Goal: Task Accomplishment & Management: Complete application form

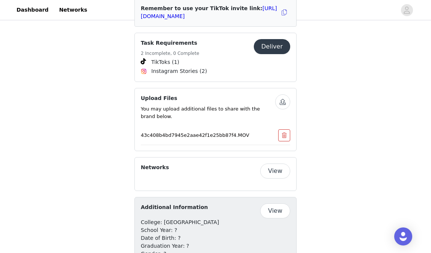
scroll to position [104, 0]
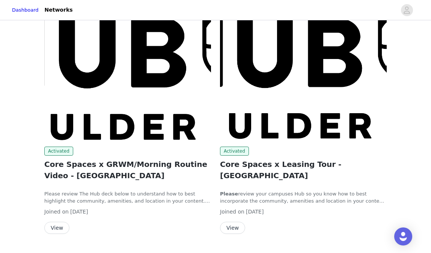
scroll to position [123, 0]
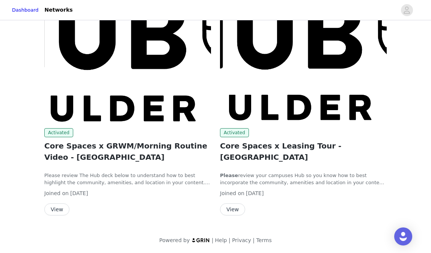
click at [233, 203] on button "View" at bounding box center [232, 209] width 25 height 12
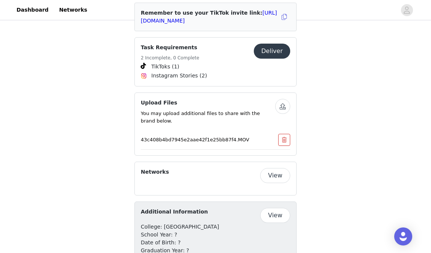
scroll to position [805, 0]
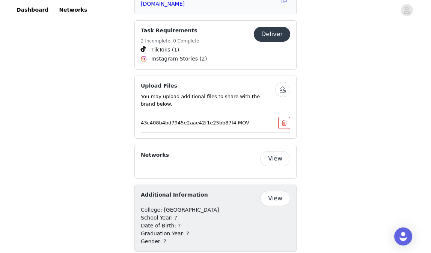
click at [277, 151] on button "View" at bounding box center [275, 158] width 30 height 15
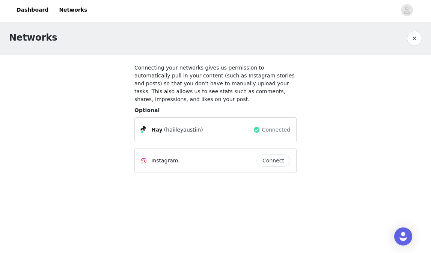
click at [274, 160] on button "Connect" at bounding box center [273, 160] width 34 height 12
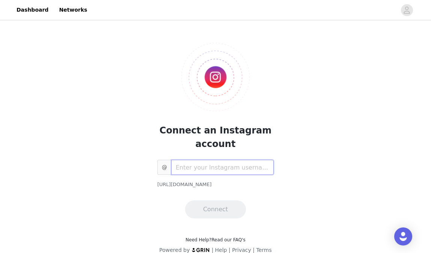
click at [233, 167] on input "text" at bounding box center [222, 167] width 102 height 15
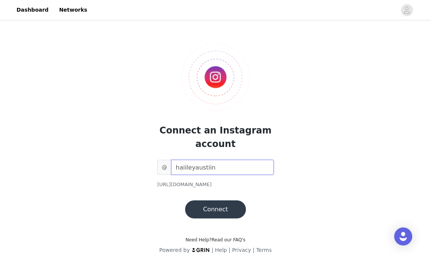
click at [184, 167] on input "haiileyaustiin" at bounding box center [222, 167] width 102 height 15
type input "haileyaustiin"
click at [211, 204] on button "Connect" at bounding box center [215, 209] width 61 height 18
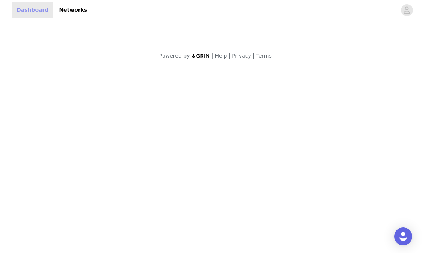
click at [47, 12] on link "Dashboard" at bounding box center [32, 10] width 41 height 17
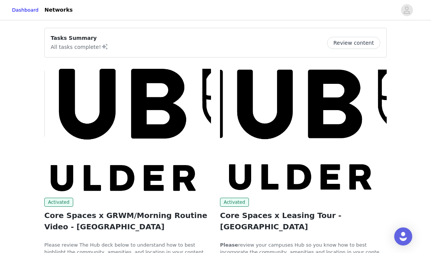
click at [356, 42] on button "Review content" at bounding box center [353, 43] width 53 height 12
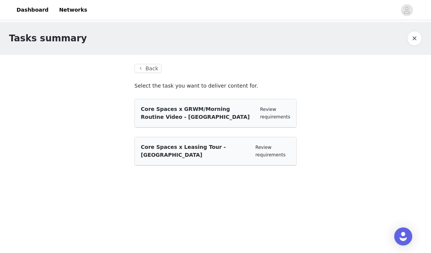
click at [209, 148] on span "Core Spaces x Leasing Tour - [GEOGRAPHIC_DATA]" at bounding box center [183, 151] width 85 height 14
click at [261, 145] on link "Review requirements" at bounding box center [270, 151] width 30 height 13
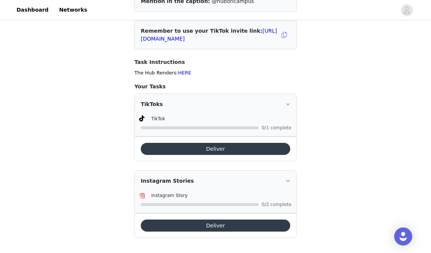
scroll to position [104, 0]
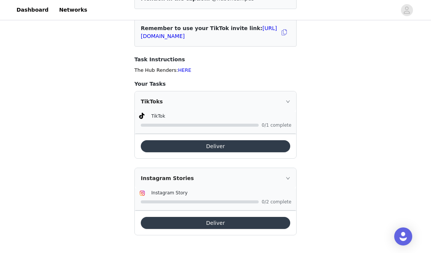
click at [221, 146] on button "Deliver" at bounding box center [215, 146] width 149 height 12
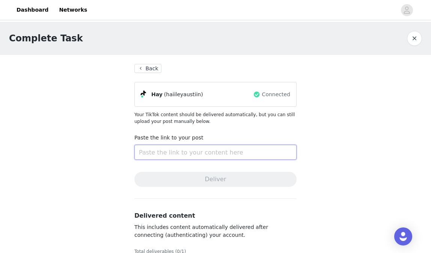
click at [225, 153] on input "text" at bounding box center [215, 152] width 162 height 15
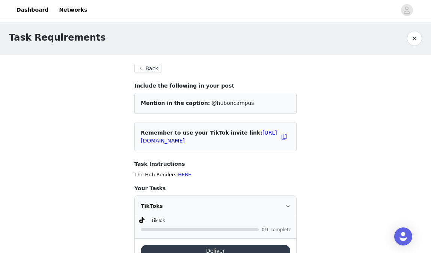
scroll to position [104, 0]
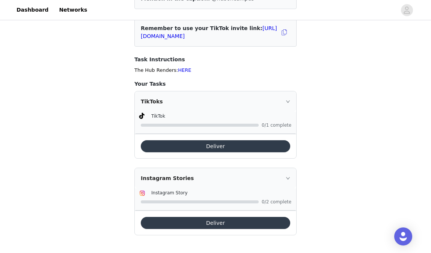
click at [311, 90] on div "Task Requirements Back Include the following in your post Mention in the captio…" at bounding box center [215, 85] width 431 height 336
click at [224, 146] on button "Deliver" at bounding box center [215, 146] width 149 height 12
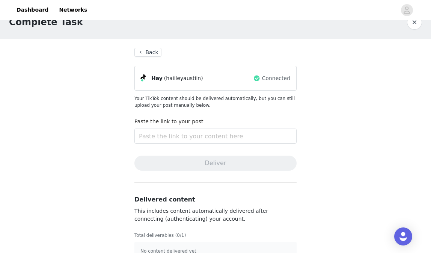
scroll to position [33, 0]
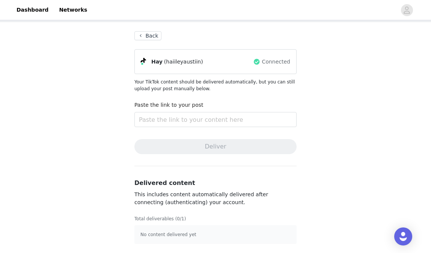
click at [184, 234] on p "No content delivered yet" at bounding box center [215, 234] width 150 height 7
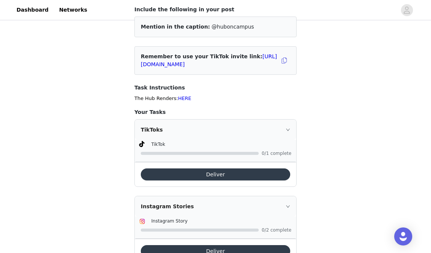
scroll to position [104, 0]
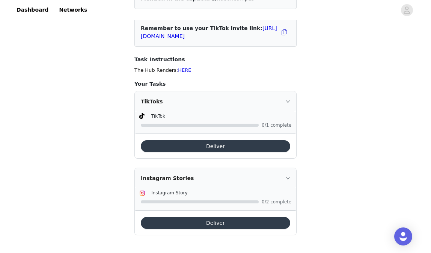
click at [201, 222] on button "Deliver" at bounding box center [215, 223] width 149 height 12
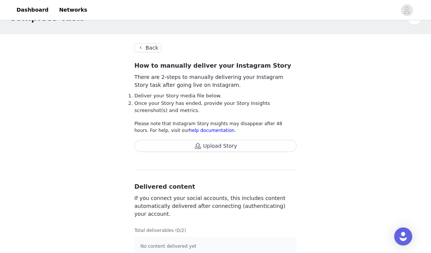
scroll to position [32, 0]
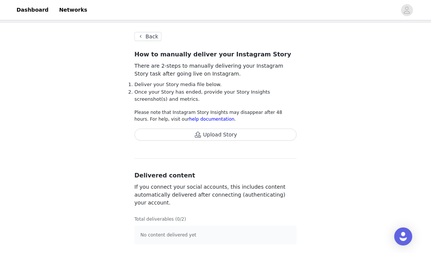
click at [62, 68] on div "Complete Task Back How to manually deliver your Instagram Story There are 2-ste…" at bounding box center [215, 121] width 431 height 263
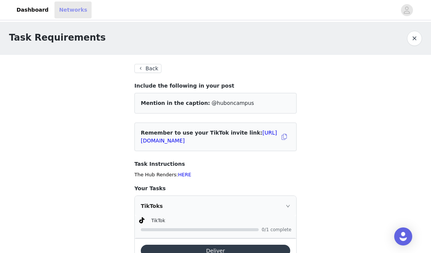
click at [65, 11] on link "Networks" at bounding box center [72, 10] width 37 height 17
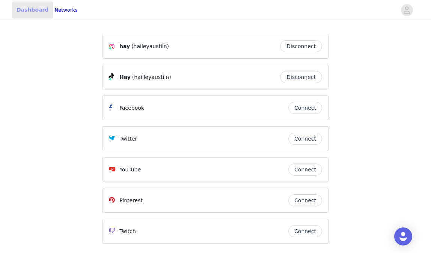
click at [25, 10] on link "Dashboard" at bounding box center [32, 10] width 41 height 17
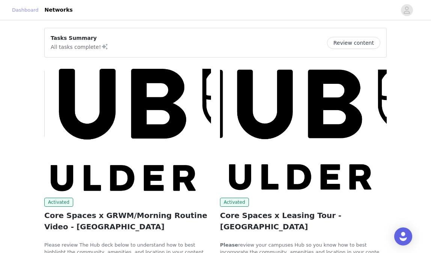
scroll to position [69, 0]
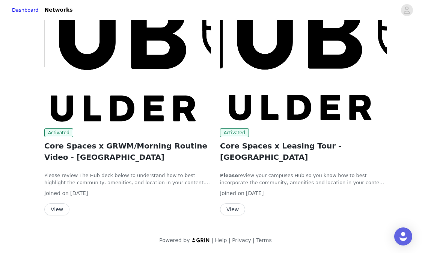
click at [235, 203] on button "View" at bounding box center [232, 209] width 25 height 12
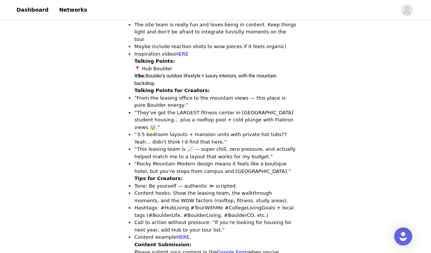
scroll to position [476, 0]
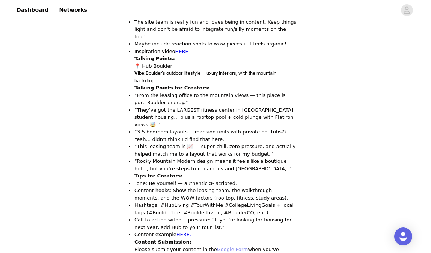
click at [228, 246] on link "Google Form" at bounding box center [232, 249] width 31 height 6
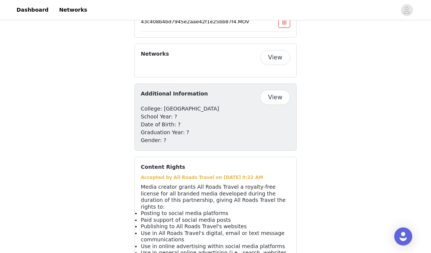
scroll to position [903, 0]
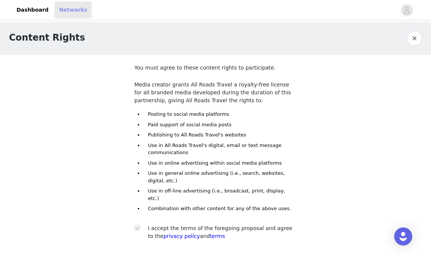
scroll to position [1, 0]
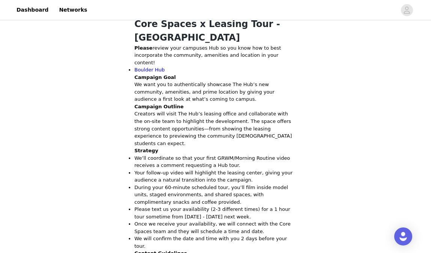
scroll to position [36, 0]
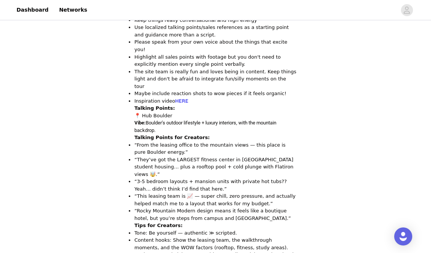
scroll to position [455, 0]
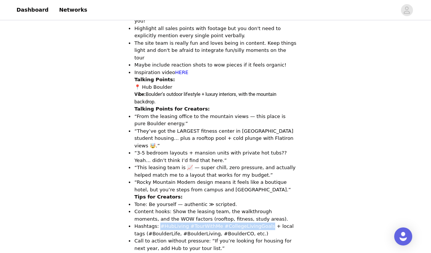
drag, startPoint x: 158, startPoint y: 169, endPoint x: 264, endPoint y: 170, distance: 105.1
click at [264, 222] on p "Hashtags: #HubLiving #TourWithMe #CollegeLivingGoals + local tags (#BoulderLife…" at bounding box center [215, 229] width 162 height 15
copy p "#HubLiving #TourWithMe #CollegeLivingGoals"
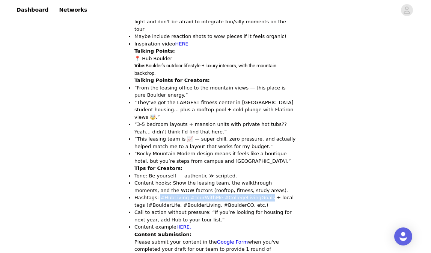
scroll to position [495, 0]
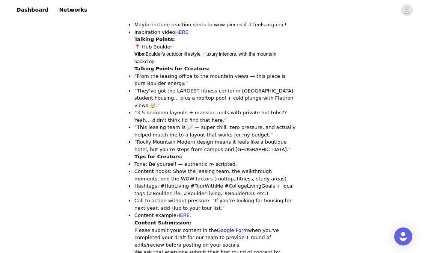
click at [222, 211] on li "Content example HERE." at bounding box center [215, 215] width 162 height 8
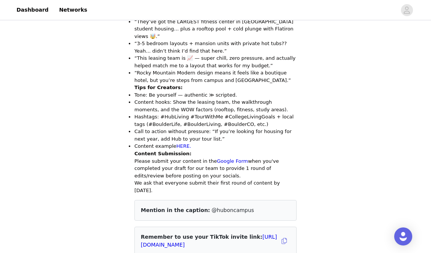
scroll to position [565, 0]
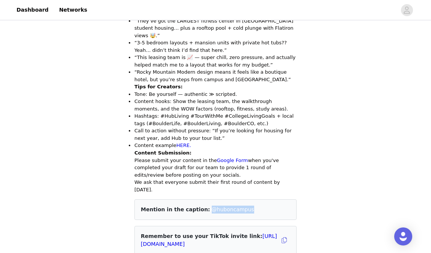
drag, startPoint x: 200, startPoint y: 145, endPoint x: 244, endPoint y: 145, distance: 43.2
click at [244, 205] on div "Mention in the caption: @huboncampus" at bounding box center [215, 209] width 149 height 8
copy span "@huboncampus"
